Goal: Find specific page/section: Find specific page/section

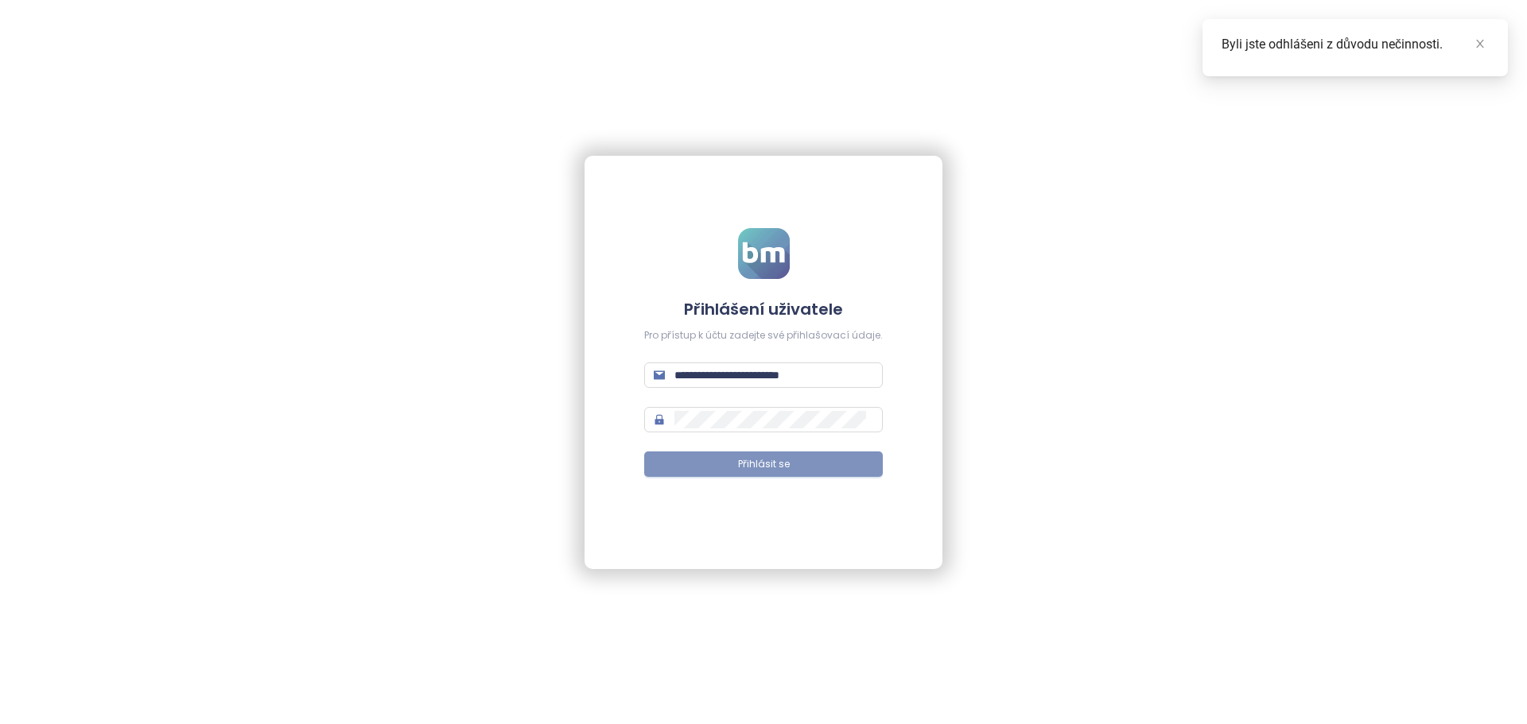
click at [782, 453] on button "Přihlásit se" at bounding box center [763, 464] width 239 height 25
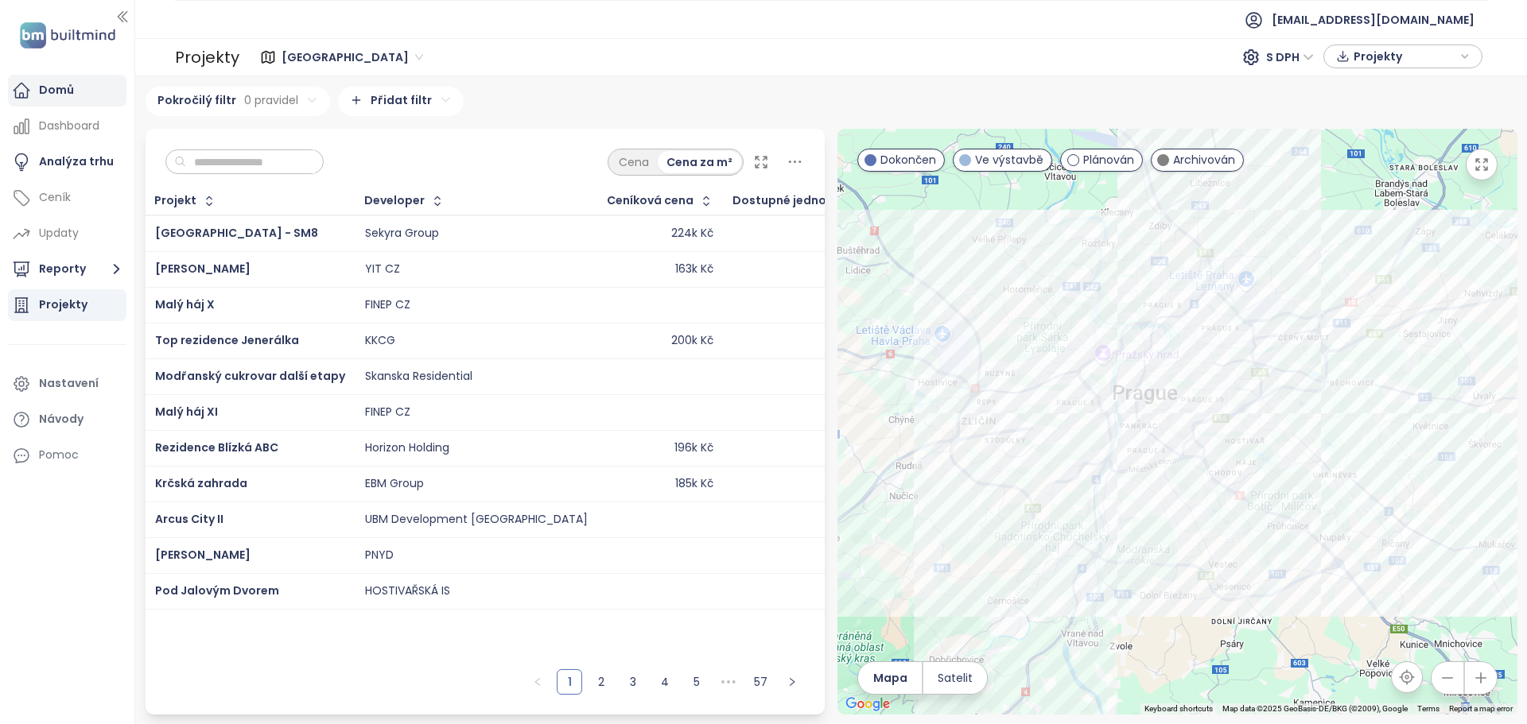
click at [68, 95] on div "Domů" at bounding box center [56, 90] width 35 height 20
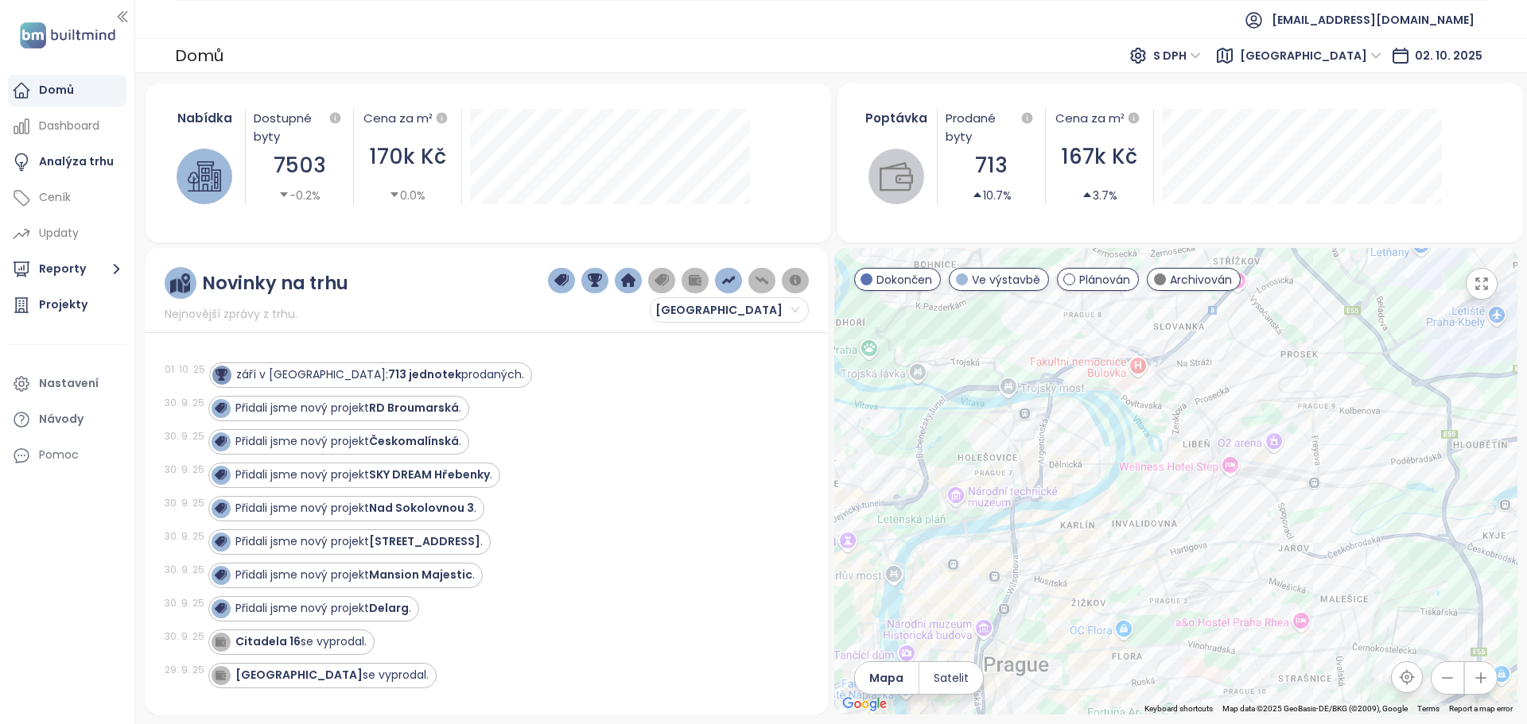
drag, startPoint x: 1089, startPoint y: 366, endPoint x: 1198, endPoint y: 507, distance: 178.6
click at [1198, 507] on div at bounding box center [1175, 481] width 683 height 467
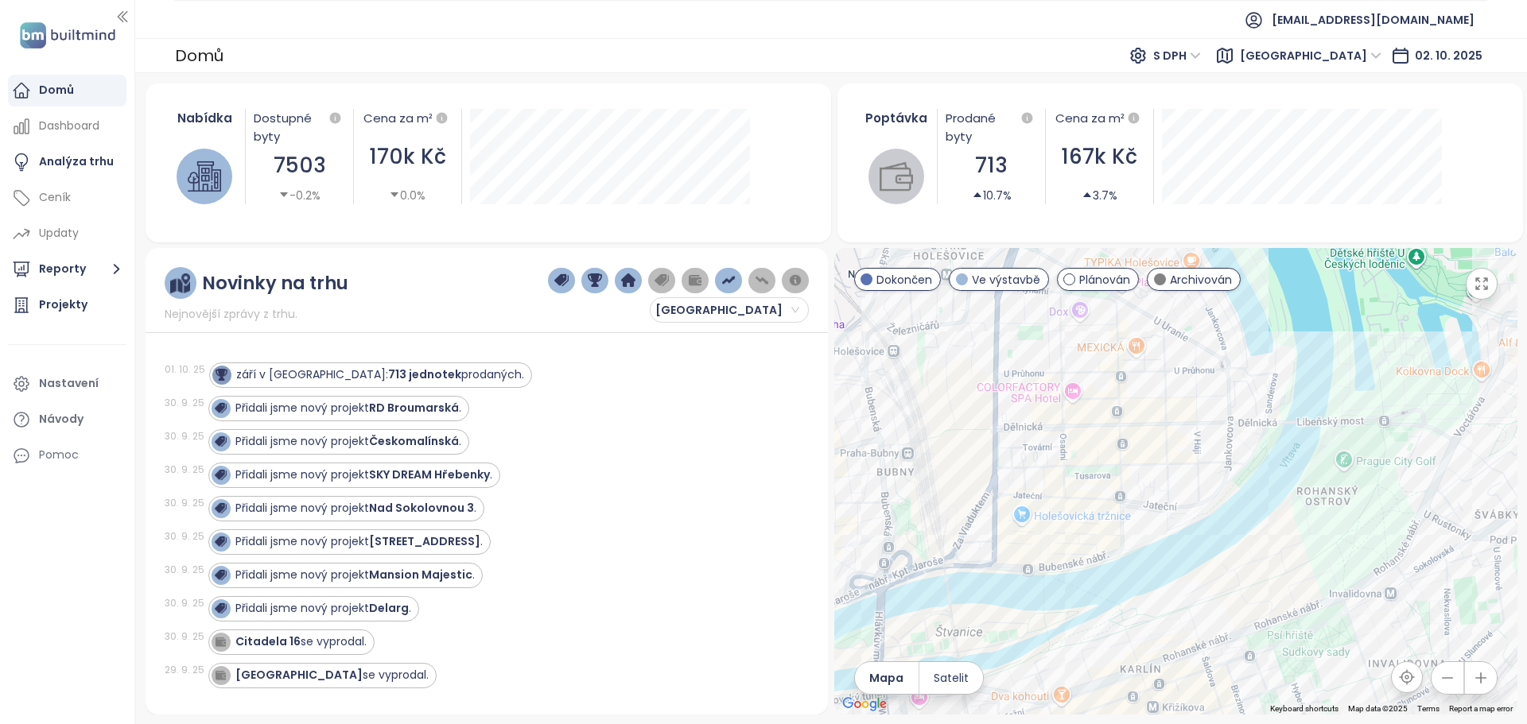
drag, startPoint x: 1139, startPoint y: 490, endPoint x: 1166, endPoint y: 525, distance: 44.2
click at [1166, 525] on div at bounding box center [1175, 481] width 683 height 467
click at [1196, 387] on div "Byty Dělnická" at bounding box center [1175, 481] width 683 height 467
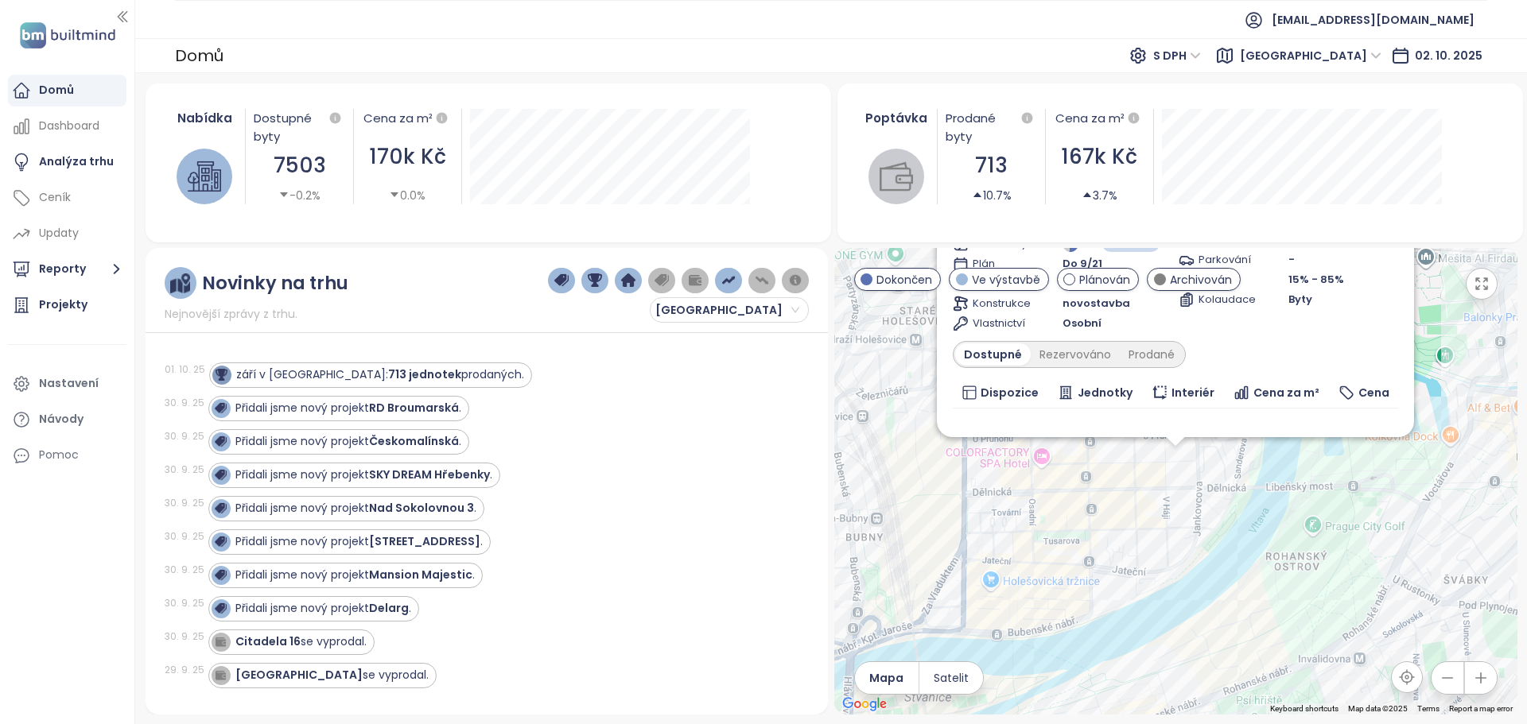
click at [1171, 454] on div "Byty Dělnická Archivován Dělnická 1633, [GEOGRAPHIC_DATA], 170 00 [GEOGRAPHIC_D…" at bounding box center [1175, 481] width 683 height 467
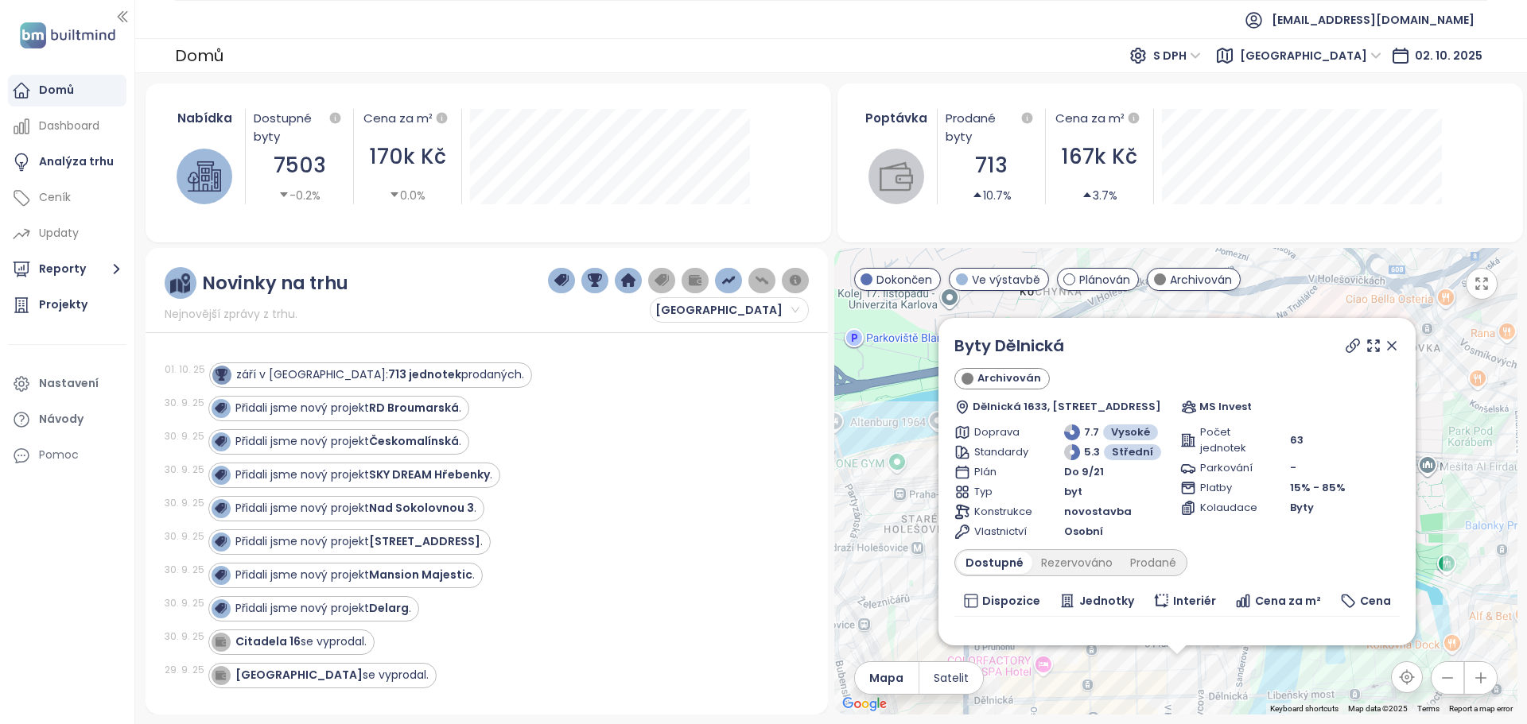
drag, startPoint x: 1263, startPoint y: 491, endPoint x: 1264, endPoint y: 699, distance: 208.3
click at [1264, 699] on div "Byty Dělnická Archivován Dělnická 1633, [GEOGRAPHIC_DATA], 170 00 [GEOGRAPHIC_D…" at bounding box center [1175, 481] width 683 height 467
click at [1344, 343] on icon at bounding box center [1352, 346] width 16 height 16
